Goal: Task Accomplishment & Management: Manage account settings

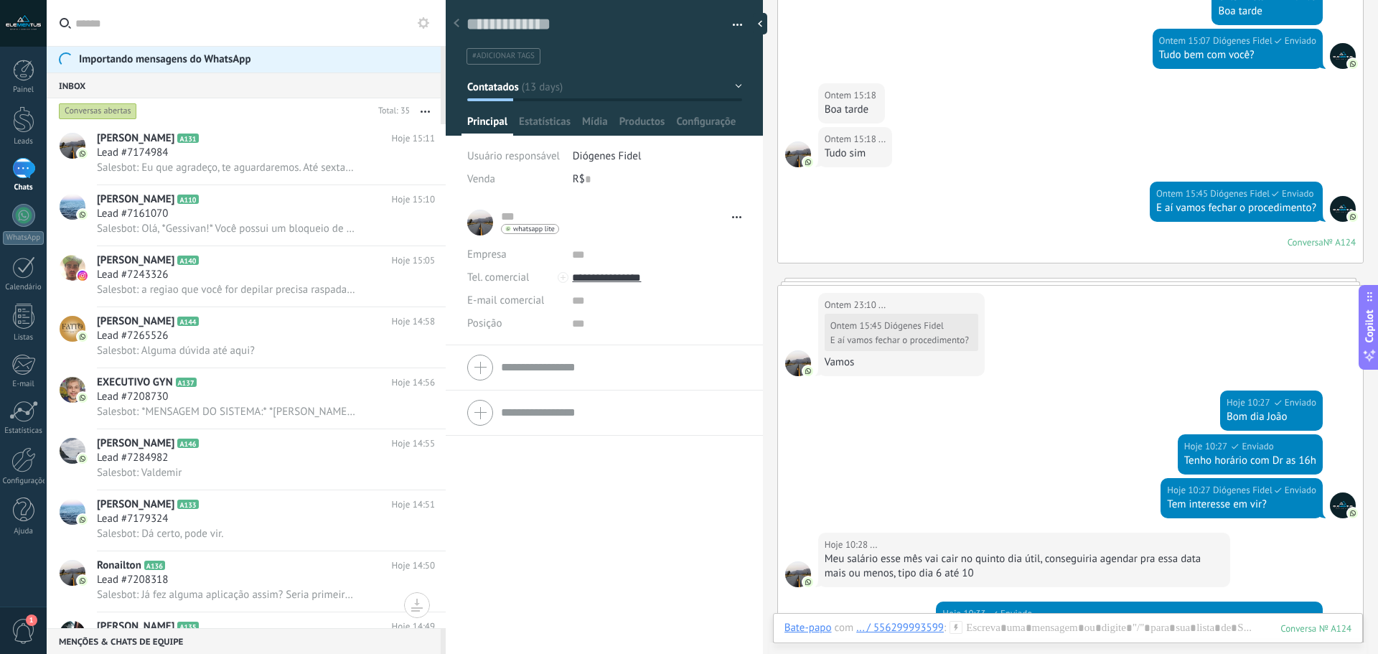
click at [23, 175] on div "1" at bounding box center [23, 168] width 23 height 21
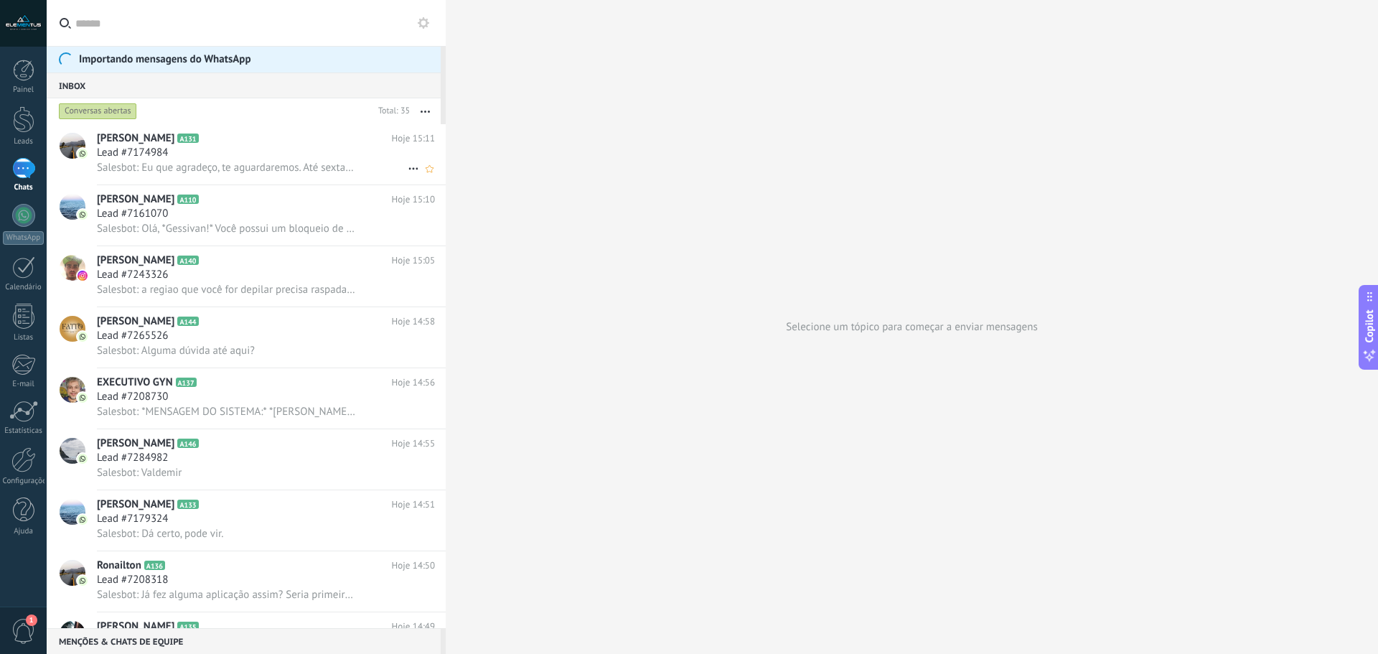
click at [236, 171] on span "Salesbot: Eu que agradeço, te aguardaremos. Até sexta 😃" at bounding box center [226, 168] width 259 height 14
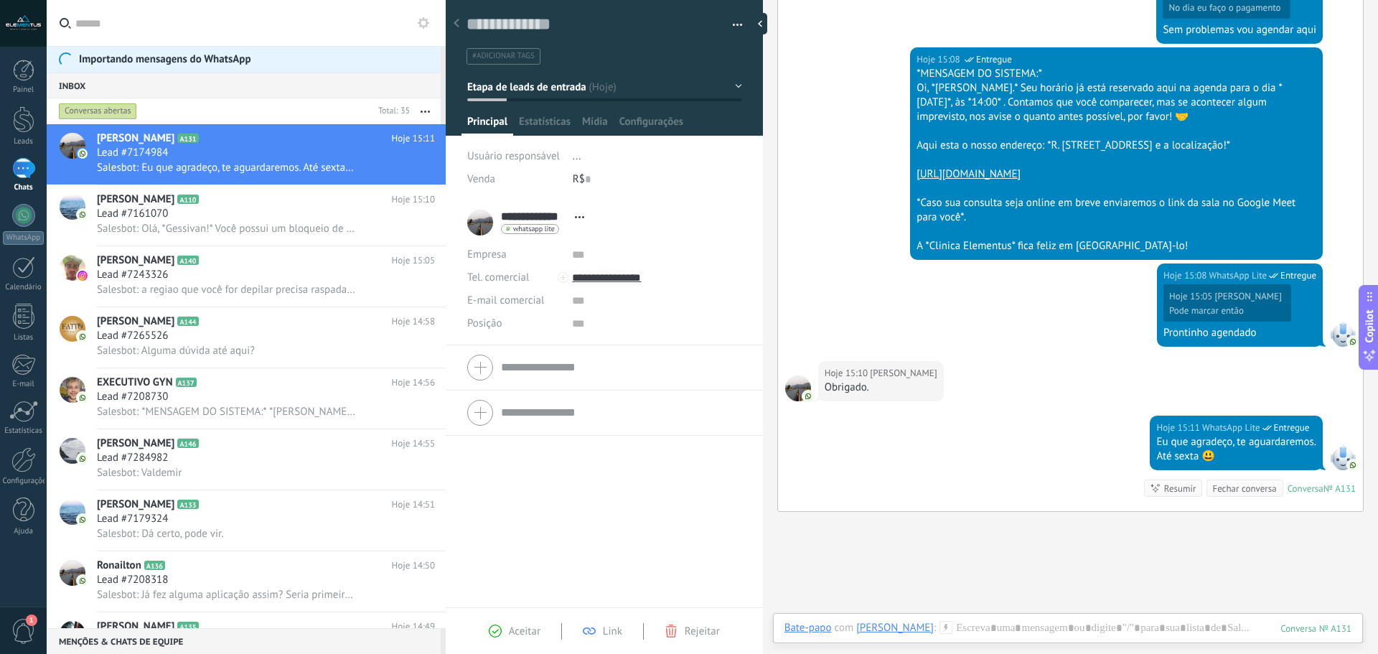
scroll to position [436, 0]
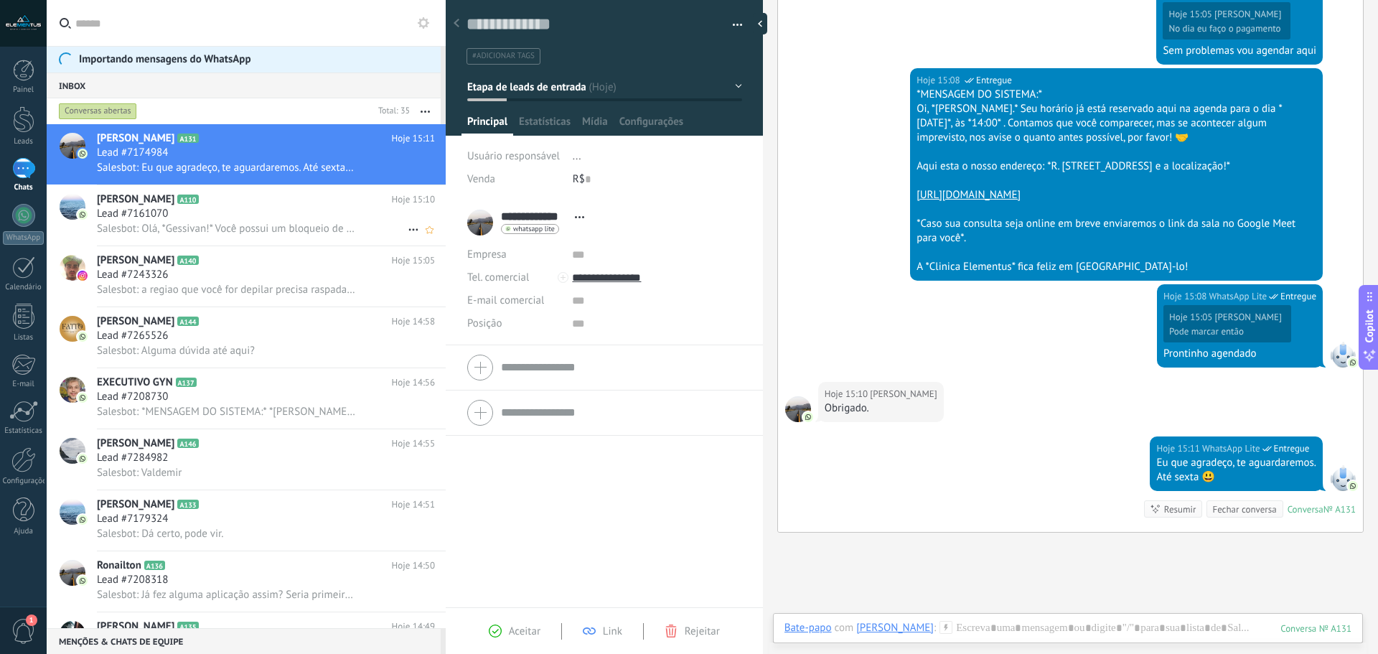
click at [235, 210] on div "Lead #7161070" at bounding box center [266, 214] width 338 height 14
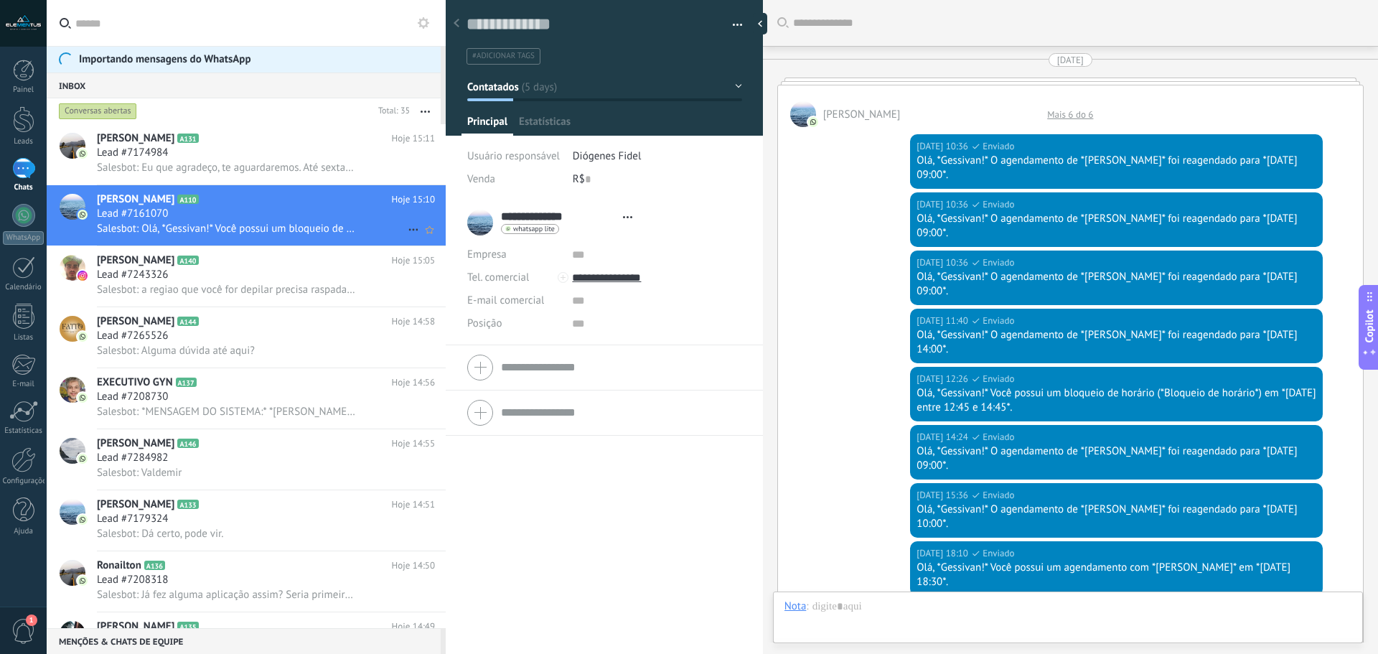
scroll to position [2871, 0]
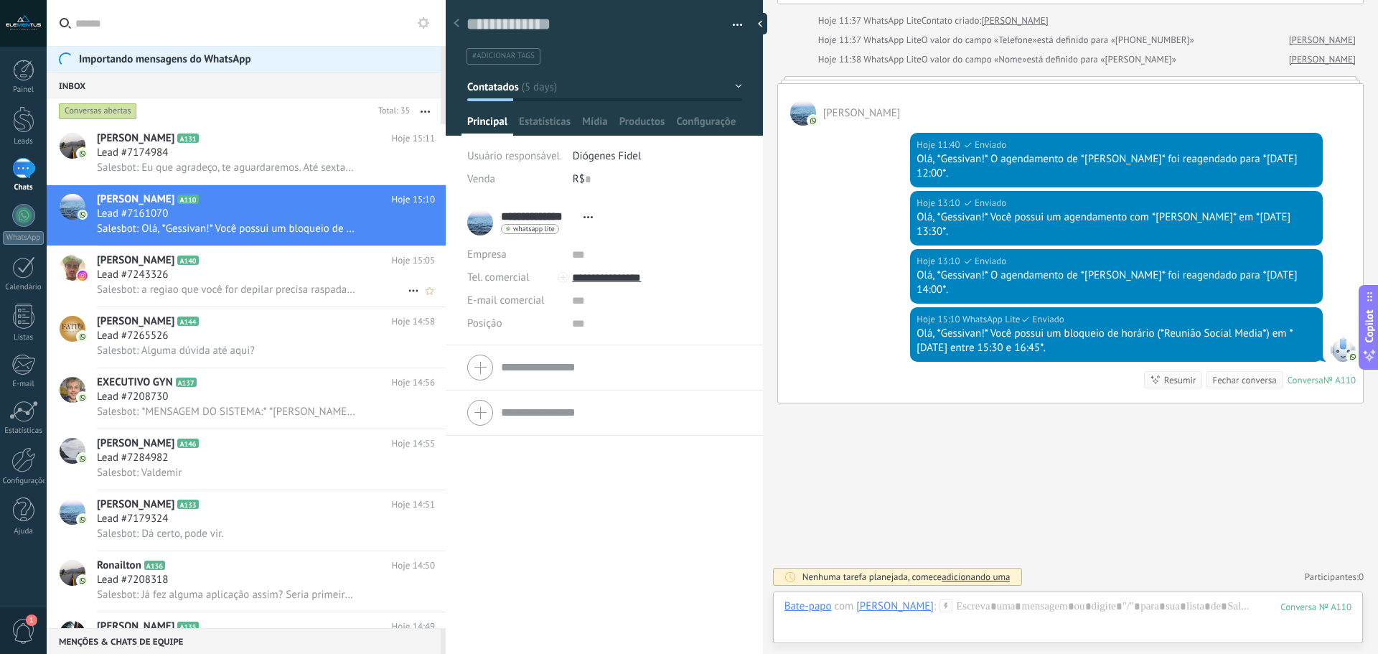
click at [247, 273] on div "Lead #7243326" at bounding box center [266, 275] width 338 height 14
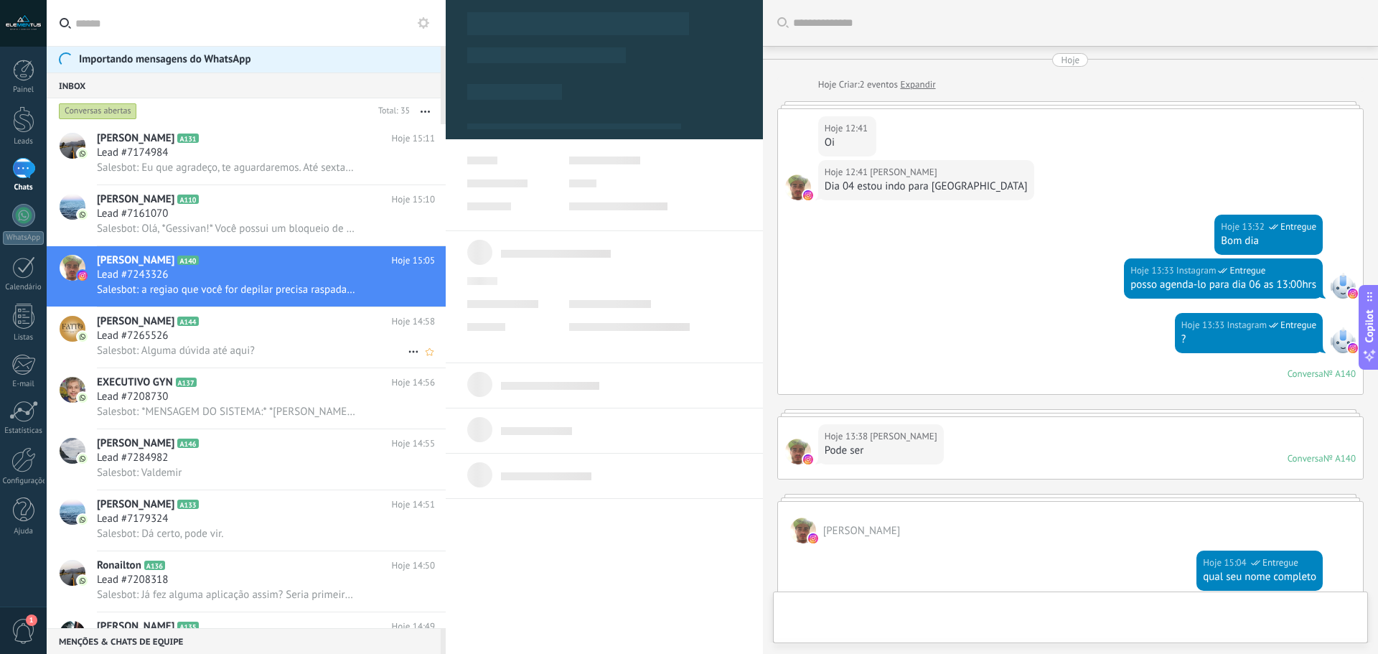
type textarea "**********"
